Goal: Task Accomplishment & Management: Manage account settings

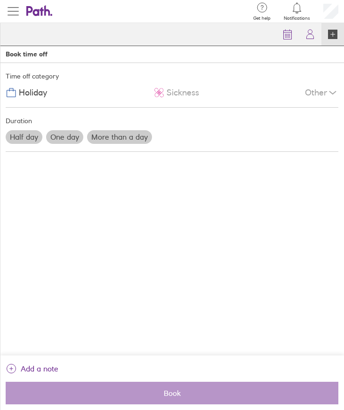
click at [17, 12] on span "button" at bounding box center [13, 11] width 11 height 1
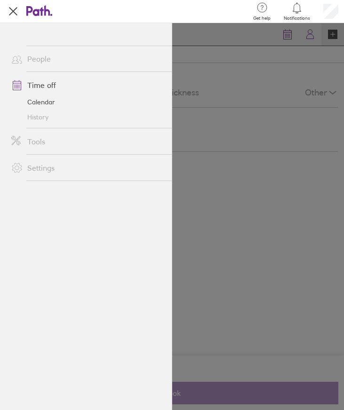
click at [37, 65] on link "People" at bounding box center [88, 58] width 168 height 19
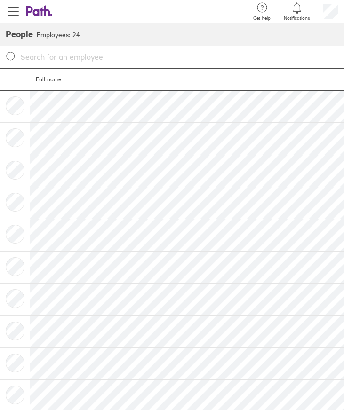
click at [18, 102] on td at bounding box center [15, 106] width 30 height 32
click at [14, 9] on span "button" at bounding box center [13, 11] width 11 height 11
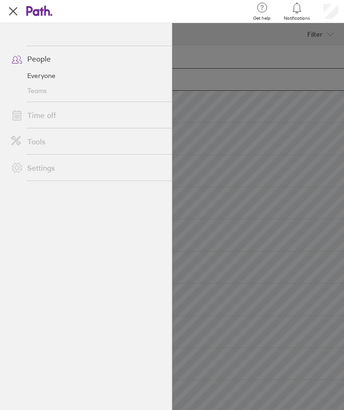
click at [32, 116] on link "Time off" at bounding box center [88, 115] width 168 height 19
